Goal: Use online tool/utility: Utilize a website feature to perform a specific function

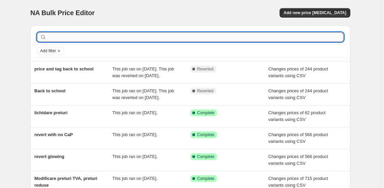
click at [125, 39] on input "text" at bounding box center [196, 36] width 296 height 9
type input "[PERSON_NAME]"
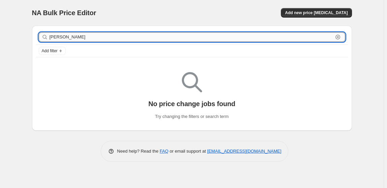
click at [79, 38] on input "[PERSON_NAME]" at bounding box center [191, 36] width 284 height 9
drag, startPoint x: 78, startPoint y: 38, endPoint x: 19, endPoint y: 40, distance: 59.3
click at [19, 40] on div "NA Bulk Price Editor. This page is ready NA Bulk Price Editor Add new price [ME…" at bounding box center [192, 94] width 384 height 188
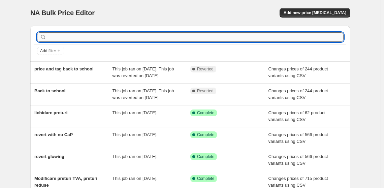
click at [49, 40] on input "text" at bounding box center [196, 36] width 296 height 9
type input "vop"
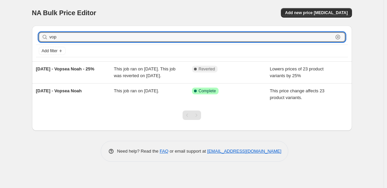
drag, startPoint x: 78, startPoint y: 37, endPoint x: 45, endPoint y: 37, distance: 33.3
click at [45, 37] on div "vop Clear" at bounding box center [192, 36] width 306 height 9
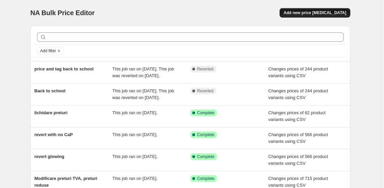
click at [301, 14] on span "Add new price [MEDICAL_DATA]" at bounding box center [315, 12] width 63 height 5
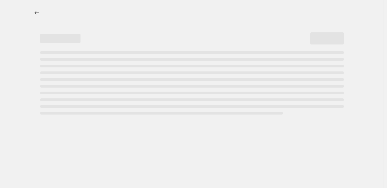
select select "percentage"
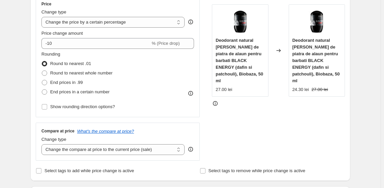
scroll to position [214, 0]
